Goal: Task Accomplishment & Management: Manage account settings

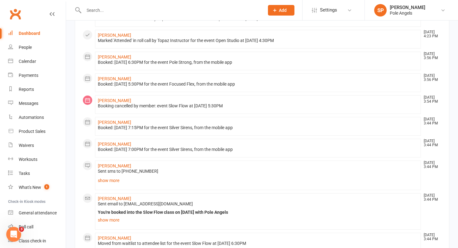
scroll to position [199, 0]
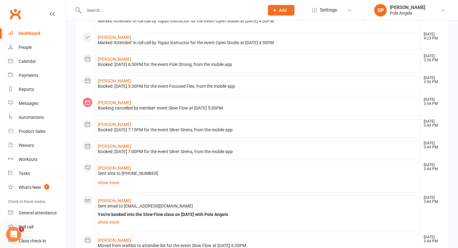
click at [104, 9] on input "text" at bounding box center [171, 10] width 178 height 9
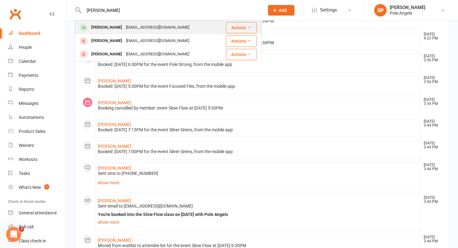
type input "[PERSON_NAME]"
click at [111, 27] on div "[PERSON_NAME]" at bounding box center [106, 27] width 35 height 9
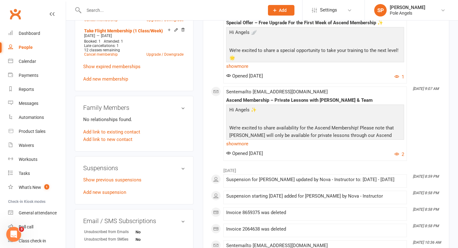
scroll to position [298, 0]
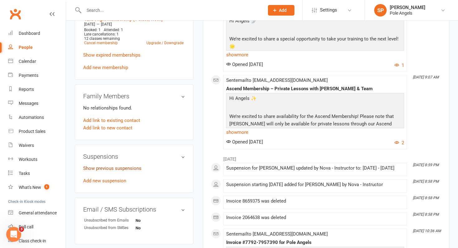
click at [126, 171] on link "Show previous suspensions" at bounding box center [112, 169] width 58 height 6
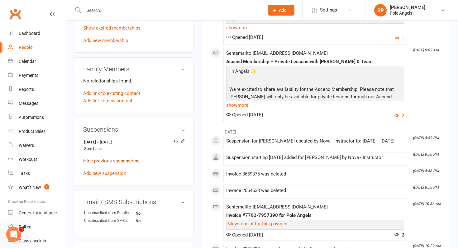
scroll to position [328, 0]
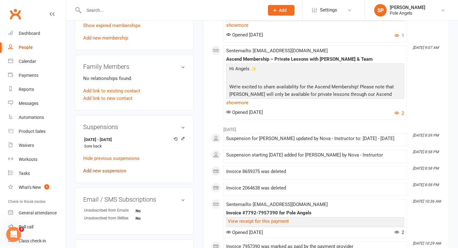
click at [96, 174] on link "Add new suspension" at bounding box center [104, 171] width 43 height 6
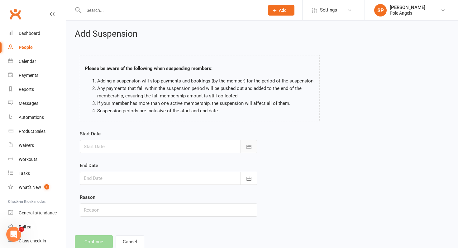
click at [252, 148] on button "button" at bounding box center [249, 146] width 17 height 13
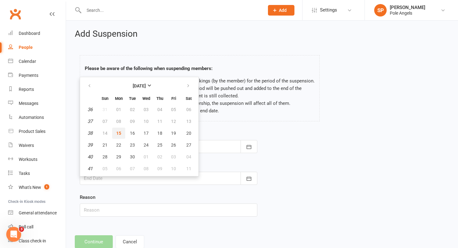
click at [121, 132] on span "15" at bounding box center [118, 133] width 5 height 5
type input "[DATE]"
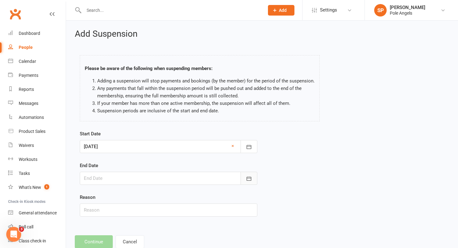
click at [248, 177] on icon "button" at bounding box center [249, 179] width 5 height 4
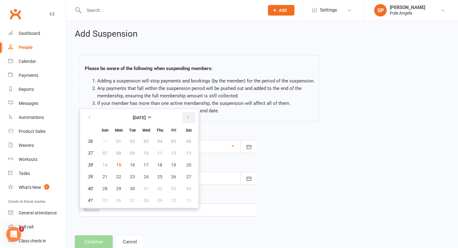
click at [189, 119] on icon "button" at bounding box center [188, 117] width 4 height 5
click at [115, 176] on button "20" at bounding box center [118, 176] width 13 height 11
type input "[DATE]"
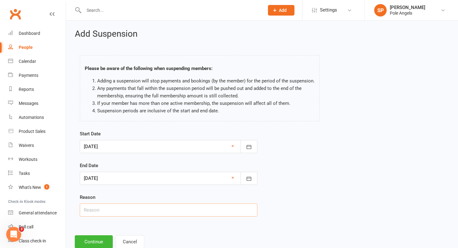
click at [107, 212] on input "text" at bounding box center [169, 210] width 178 height 13
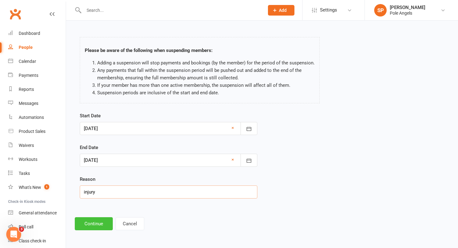
type input "injury"
click at [103, 227] on button "Continue" at bounding box center [94, 224] width 38 height 13
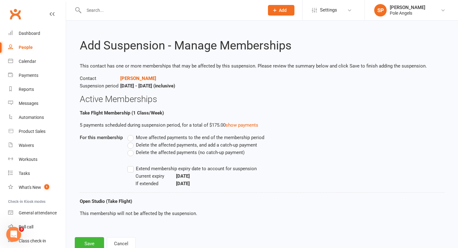
click at [131, 155] on label "Delete the affected payments (no catch-up payment)" at bounding box center [185, 152] width 117 height 7
click at [131, 149] on input "Delete the affected payments (no catch-up payment)" at bounding box center [129, 149] width 4 height 0
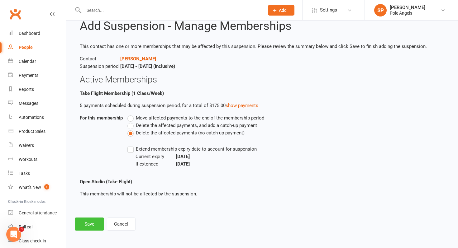
click at [97, 227] on button "Save" at bounding box center [89, 224] width 29 height 13
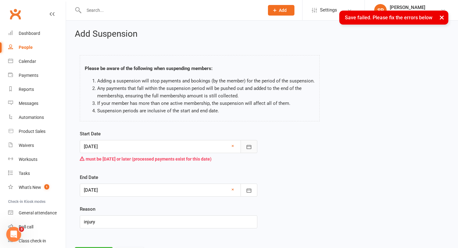
click at [250, 144] on icon "button" at bounding box center [249, 147] width 6 height 6
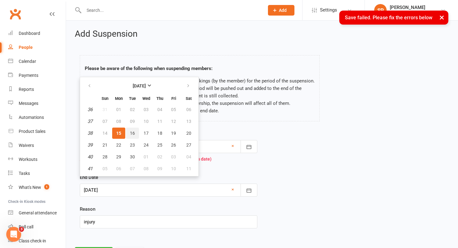
click at [132, 131] on span "16" at bounding box center [132, 133] width 5 height 5
type input "[DATE]"
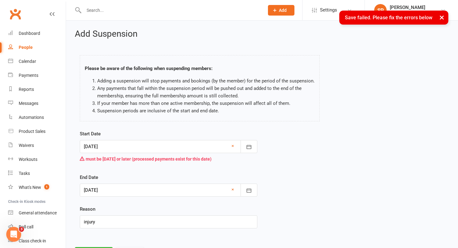
scroll to position [30, 0]
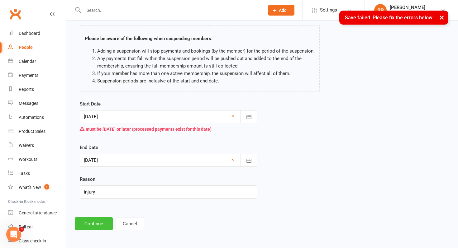
click at [103, 225] on button "Continue" at bounding box center [94, 224] width 38 height 13
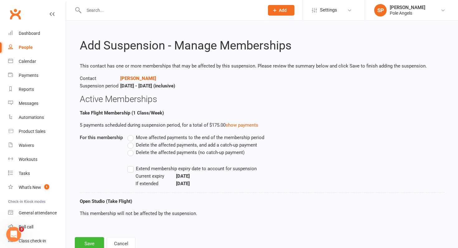
scroll to position [20, 0]
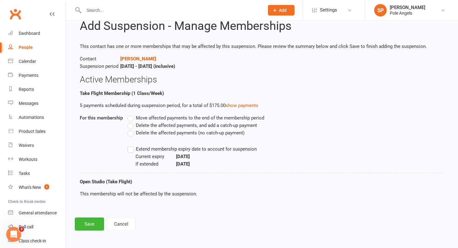
click at [133, 133] on label "Delete the affected payments (no catch-up payment)" at bounding box center [185, 132] width 117 height 7
click at [132, 129] on input "Delete the affected payments (no catch-up payment)" at bounding box center [129, 129] width 4 height 0
click at [86, 226] on button "Save" at bounding box center [89, 224] width 29 height 13
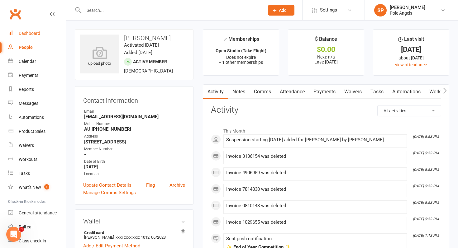
click at [36, 32] on div "Dashboard" at bounding box center [30, 33] width 22 height 5
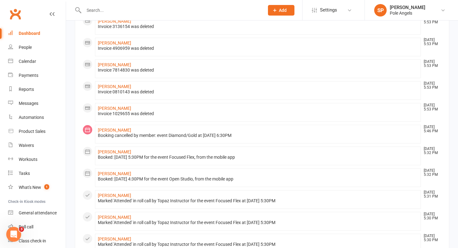
scroll to position [92, 0]
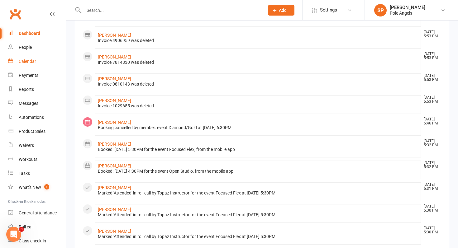
click at [19, 64] on div "Calendar" at bounding box center [27, 61] width 17 height 5
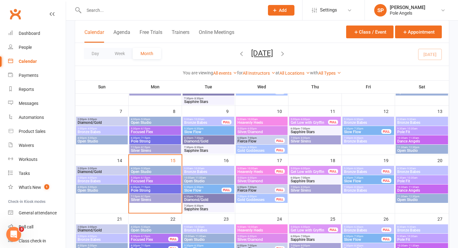
scroll to position [99, 0]
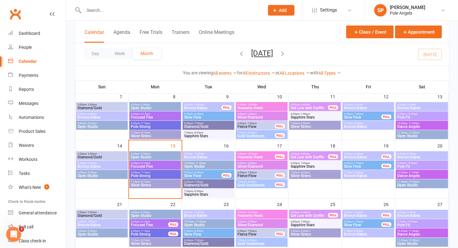
click at [202, 185] on span "Diamond/Gold" at bounding box center [208, 186] width 49 height 4
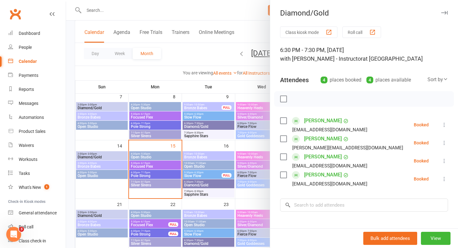
click at [198, 57] on div at bounding box center [262, 124] width 392 height 248
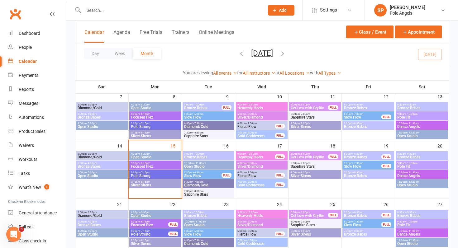
click at [93, 214] on span "Diamond/Gold" at bounding box center [101, 216] width 49 height 4
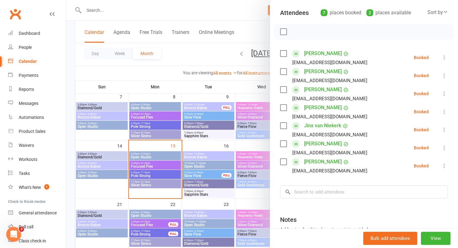
scroll to position [68, 0]
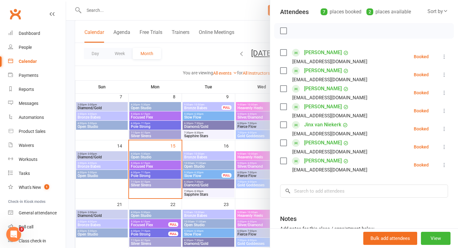
click at [196, 51] on div at bounding box center [262, 124] width 392 height 248
